Goal: Find specific page/section: Find specific page/section

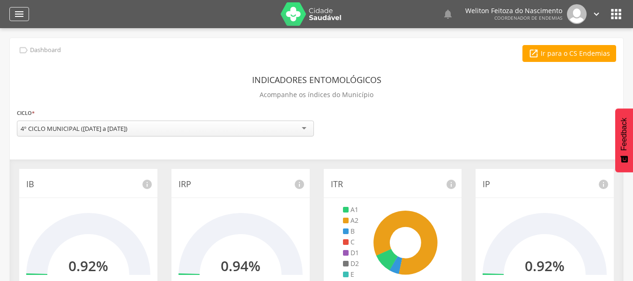
click at [18, 12] on icon "" at bounding box center [19, 13] width 11 height 11
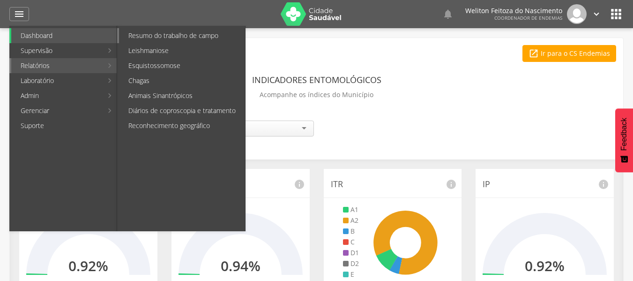
click at [175, 31] on link "Resumo do trabalho de campo" at bounding box center [182, 35] width 126 height 15
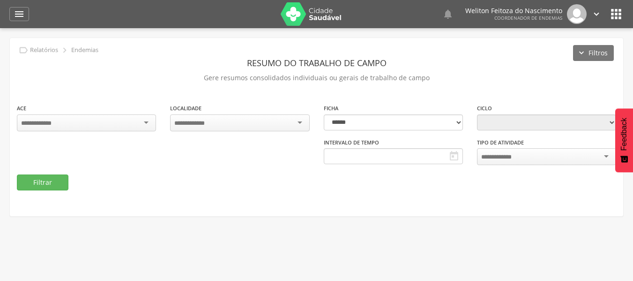
type input "**********"
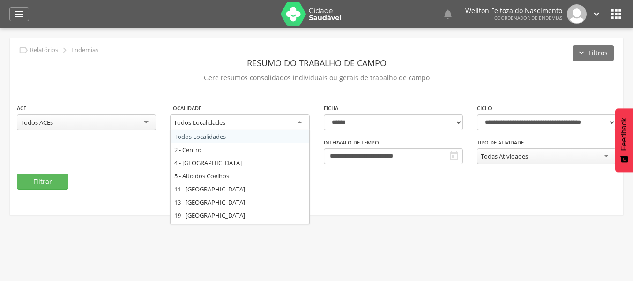
click at [299, 122] on div "Todos Localidades" at bounding box center [239, 122] width 139 height 17
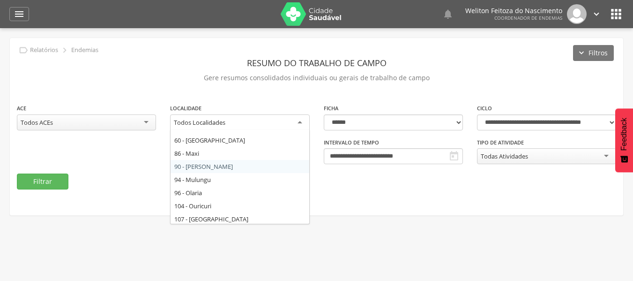
scroll to position [141, 0]
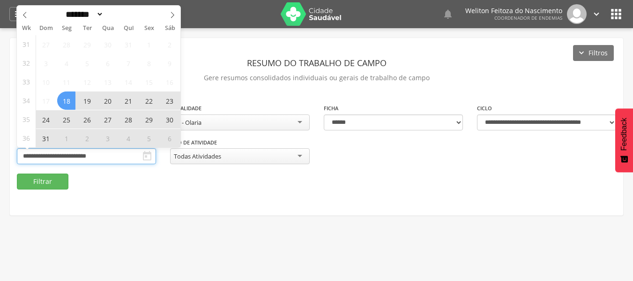
click at [119, 153] on input "**********" at bounding box center [86, 156] width 139 height 16
click at [171, 17] on icon at bounding box center [172, 15] width 7 height 7
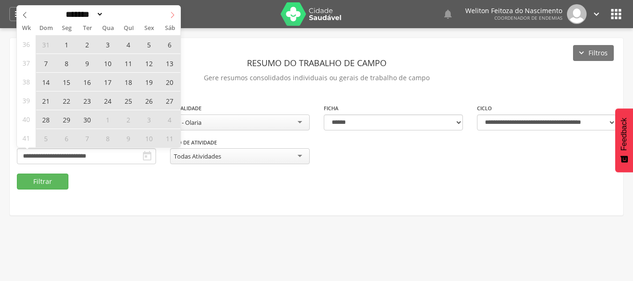
click at [171, 17] on icon at bounding box center [172, 15] width 7 height 7
select select "*"
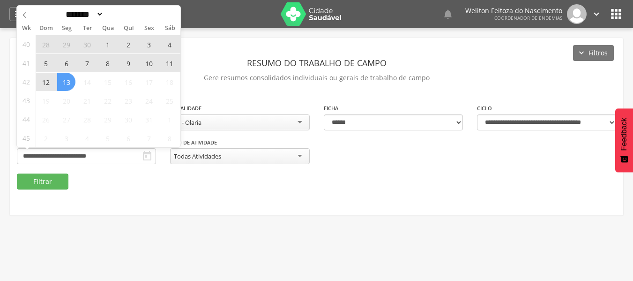
click at [63, 84] on span "13" at bounding box center [66, 82] width 18 height 18
type input "**********"
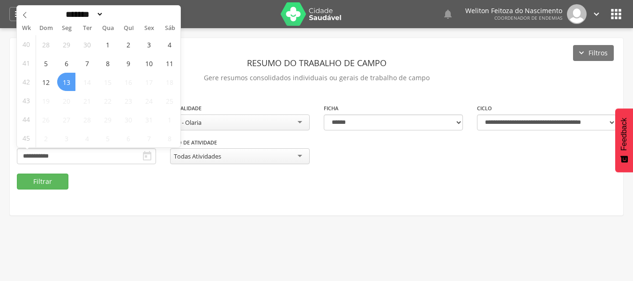
click at [63, 84] on span "13" at bounding box center [66, 82] width 18 height 18
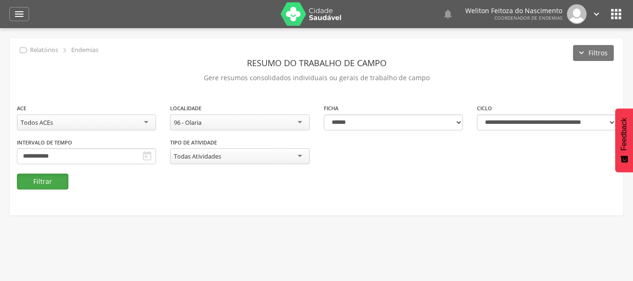
click at [39, 177] on button "Filtrar" at bounding box center [43, 181] width 52 height 16
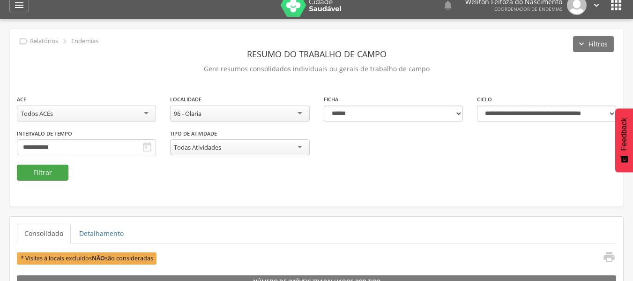
scroll to position [0, 0]
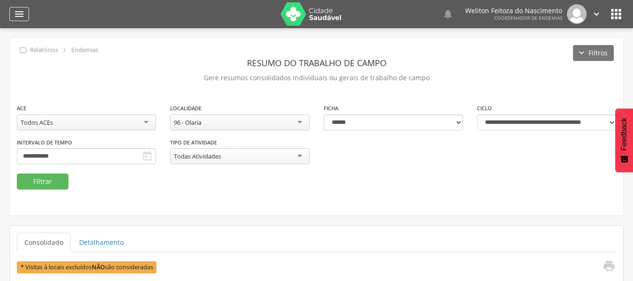
click at [19, 12] on icon "" at bounding box center [19, 13] width 11 height 11
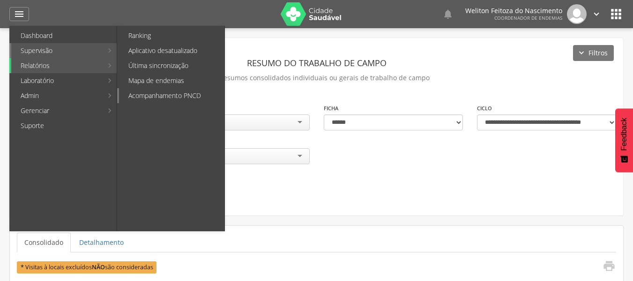
click at [153, 97] on link "Acompanhamento PNCD" at bounding box center [171, 95] width 105 height 15
